Goal: Task Accomplishment & Management: Find specific page/section

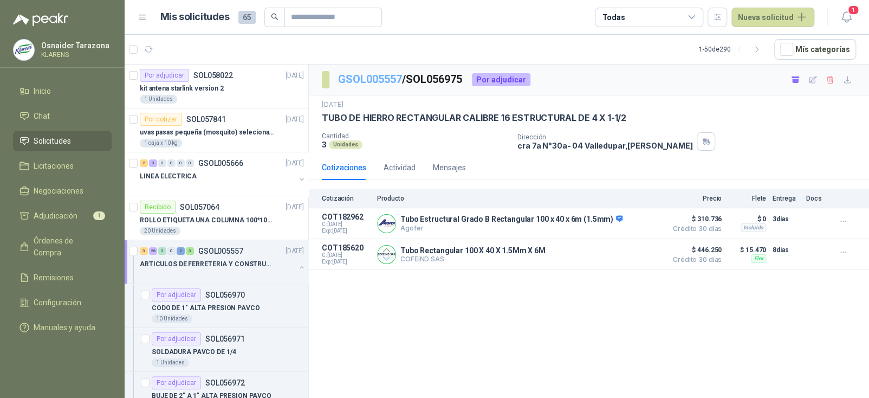
click at [375, 74] on link "GSOL005557" at bounding box center [370, 79] width 64 height 13
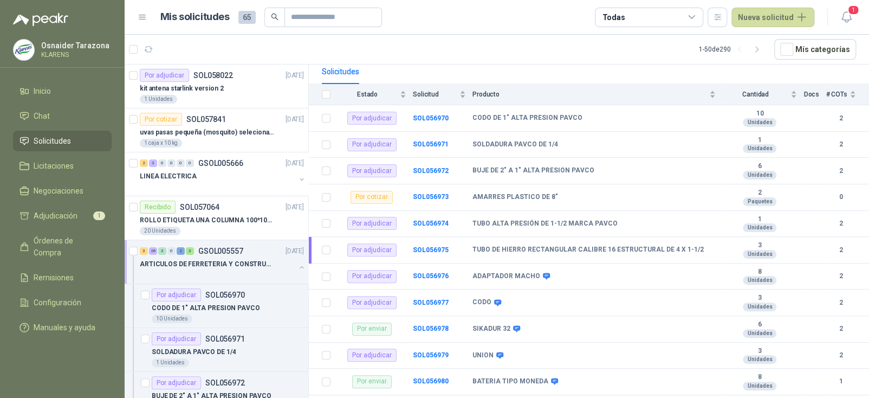
scroll to position [108, 0]
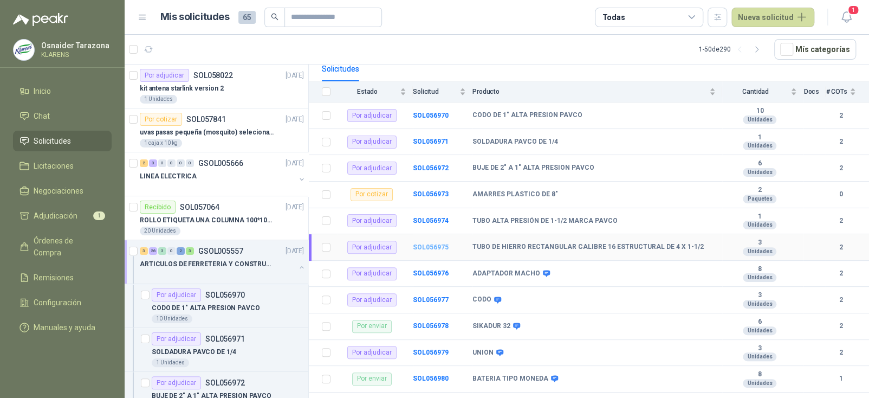
click at [438, 243] on b "SOL056975" at bounding box center [431, 247] width 36 height 8
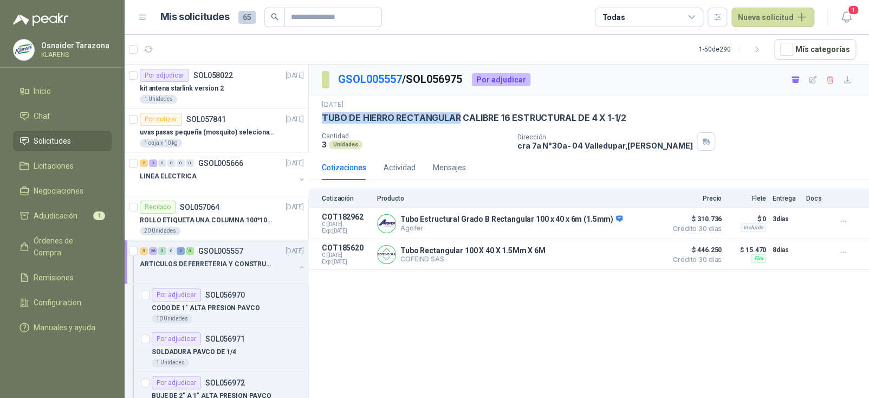
drag, startPoint x: 457, startPoint y: 115, endPoint x: 313, endPoint y: 112, distance: 144.7
click at [313, 112] on div "[DATE] TUBO DE HIERRO RECTANGULAR CALIBRE 16 ESTRUCTURAL DE 4 X 1-1/2 Cantidad …" at bounding box center [589, 125] width 560 height 60
copy p "TUBO DE HIERRO RECTANGULAR"
click at [71, 215] on span "Adjudicación" at bounding box center [56, 216] width 44 height 12
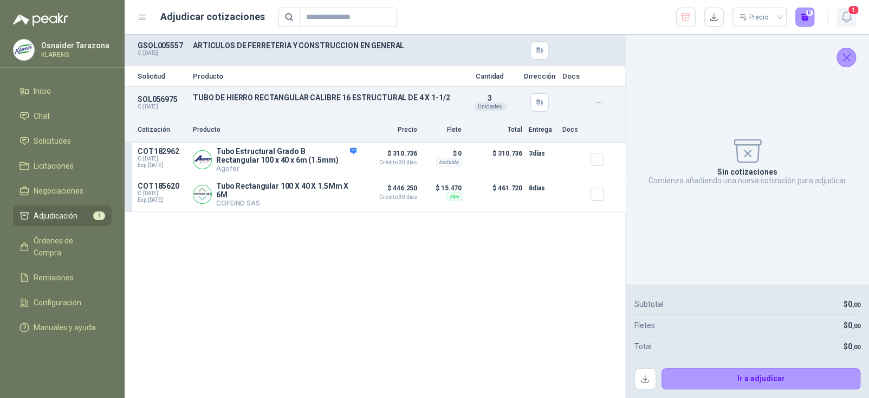
click at [846, 15] on icon "button" at bounding box center [847, 17] width 14 height 14
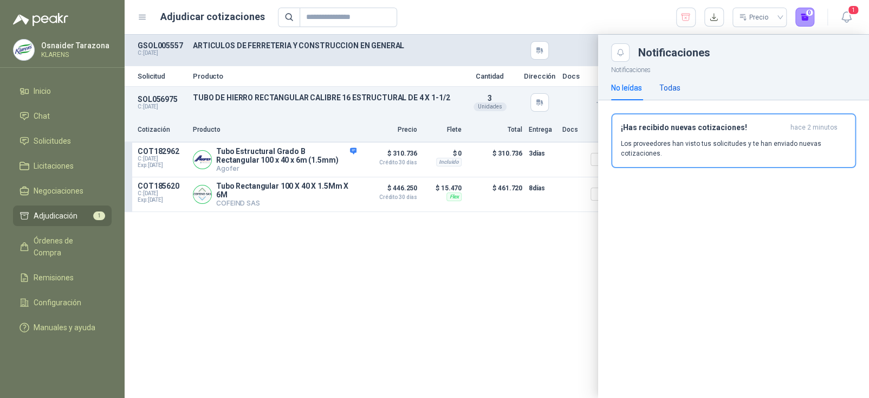
click at [667, 86] on div "Todas" at bounding box center [669, 88] width 21 height 12
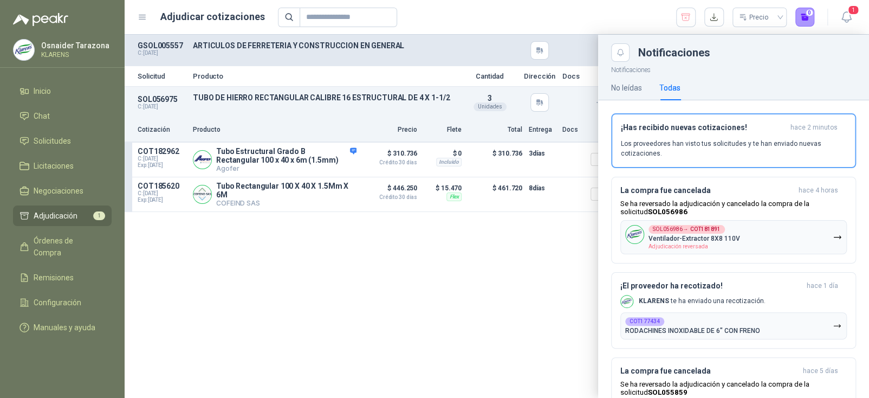
click at [642, 92] on div "No leídas Todas" at bounding box center [645, 87] width 69 height 25
click at [631, 91] on div "No leídas" at bounding box center [626, 88] width 31 height 12
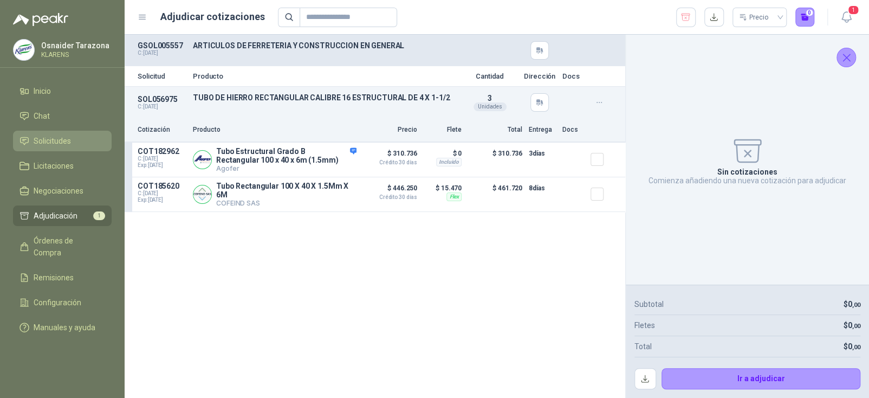
click at [43, 139] on span "Solicitudes" at bounding box center [52, 141] width 37 height 12
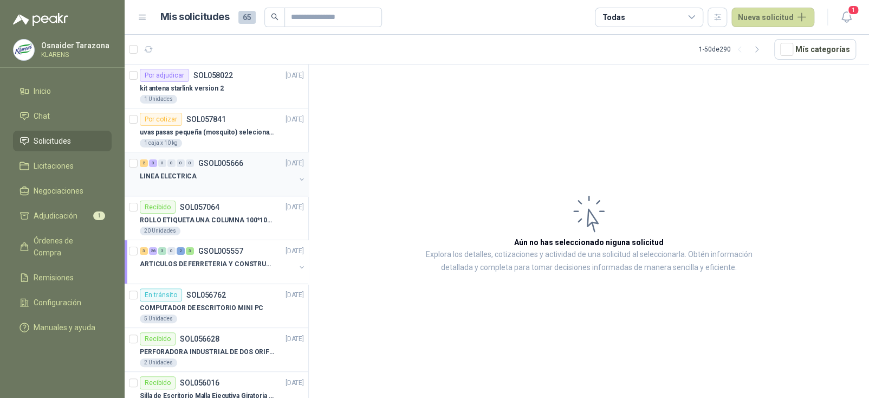
click at [225, 153] on div "2 3 0 0 0 0 GSOL005666 [DATE] LINEA ELECTRICA" at bounding box center [217, 174] width 184 height 44
click at [231, 171] on div "LINEA ELECTRICA" at bounding box center [217, 176] width 155 height 13
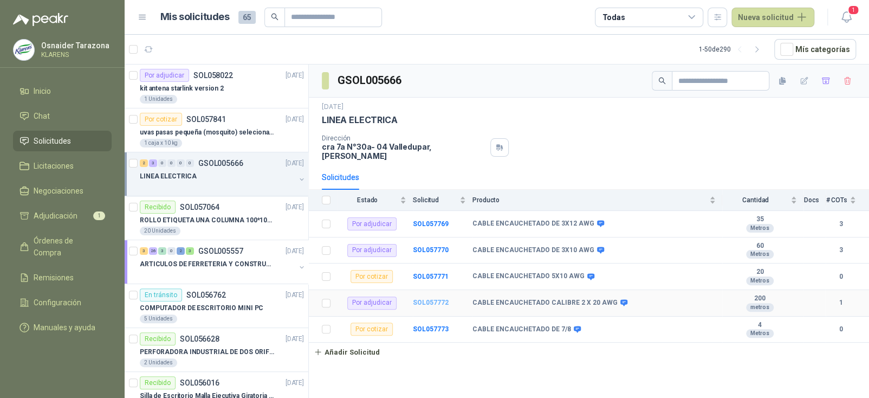
click at [419, 298] on b "SOL057772" at bounding box center [431, 302] width 36 height 8
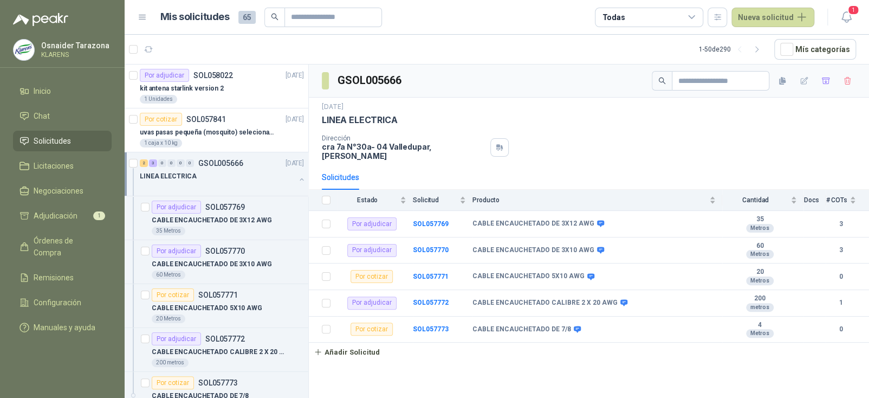
click at [369, 81] on h3 "GSOL005666" at bounding box center [370, 80] width 66 height 17
copy h3 "GSOL005666"
click at [43, 90] on span "Inicio" at bounding box center [42, 91] width 17 height 12
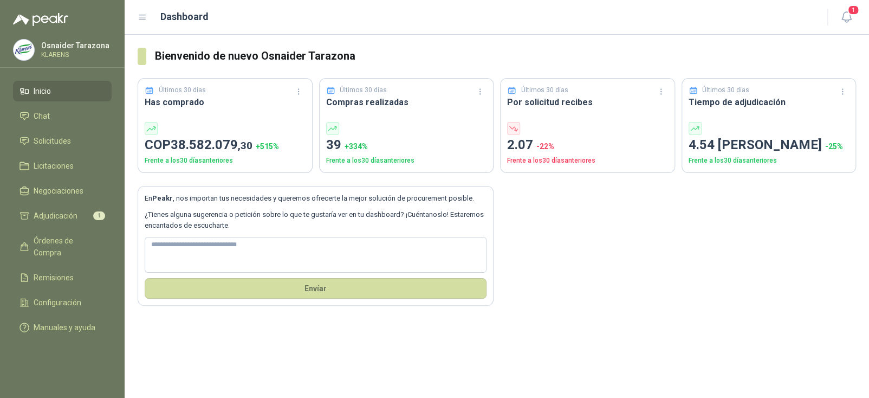
click at [76, 56] on p "KLARENS" at bounding box center [75, 54] width 68 height 7
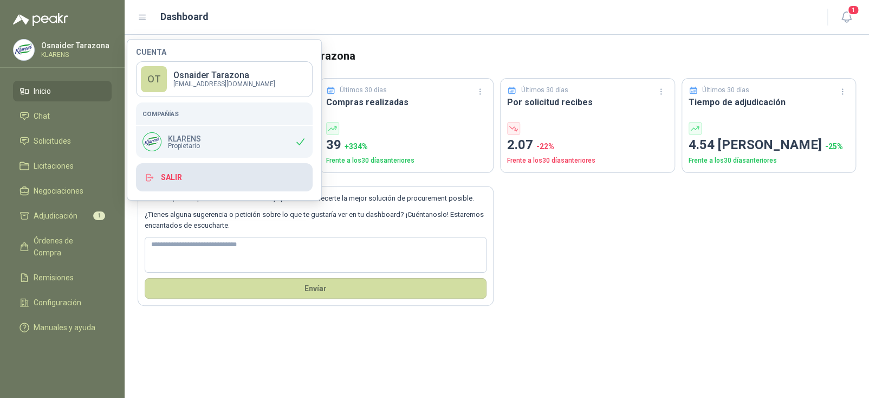
click at [181, 178] on button "Salir" at bounding box center [224, 177] width 177 height 28
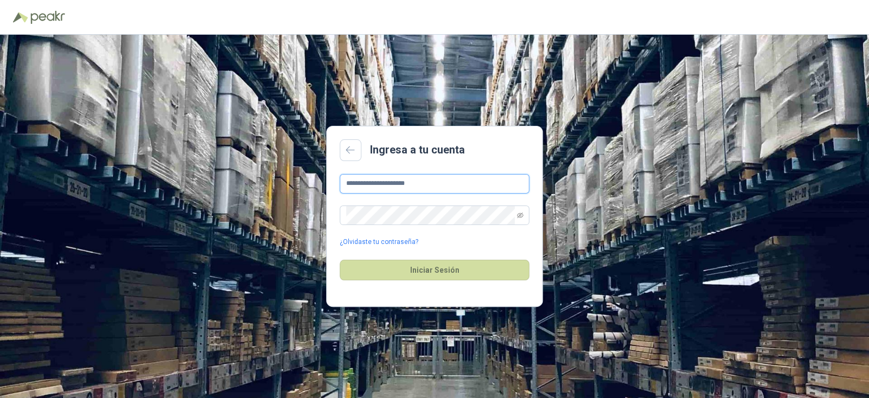
type input "**********"
